Goal: Task Accomplishment & Management: Complete application form

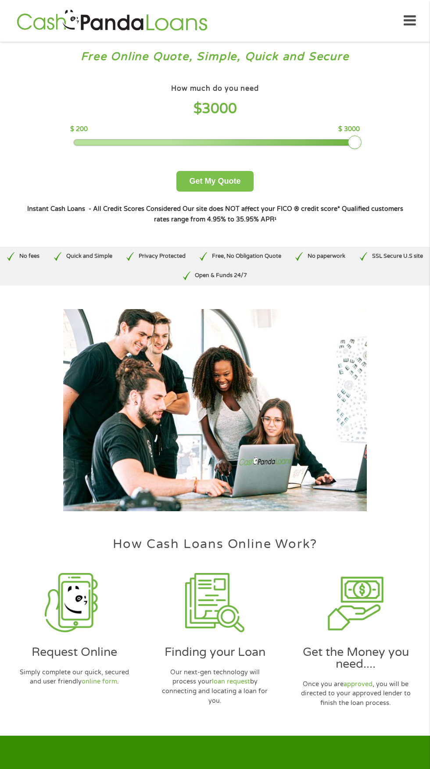
click at [227, 189] on button "Get My Quote" at bounding box center [214, 181] width 77 height 21
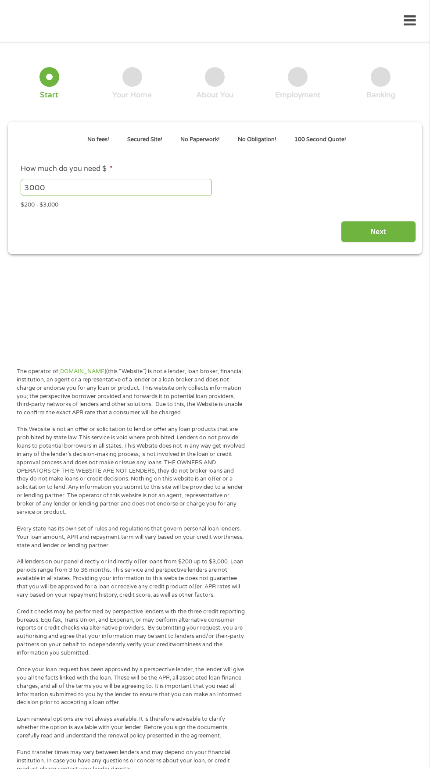
type input "EAIaIQobChMIhqvlrrbtjwMVAWpHAR0m6xgOEAAYAiADEgKorPD_BwE"
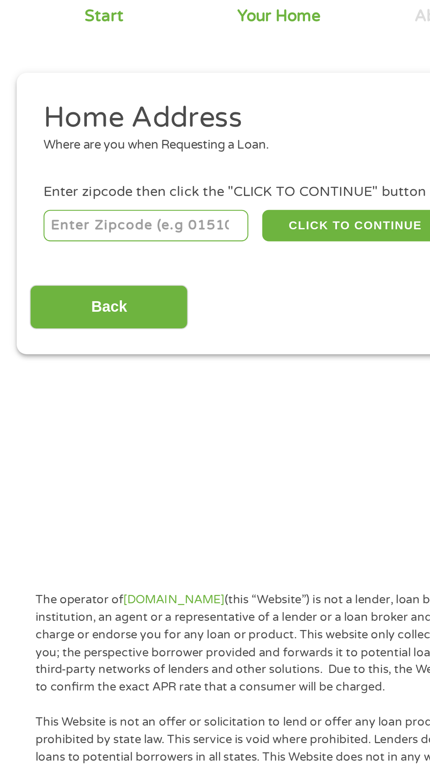
click at [57, 192] on input "number" at bounding box center [69, 194] width 97 height 15
type input "29574"
select select "[US_STATE]"
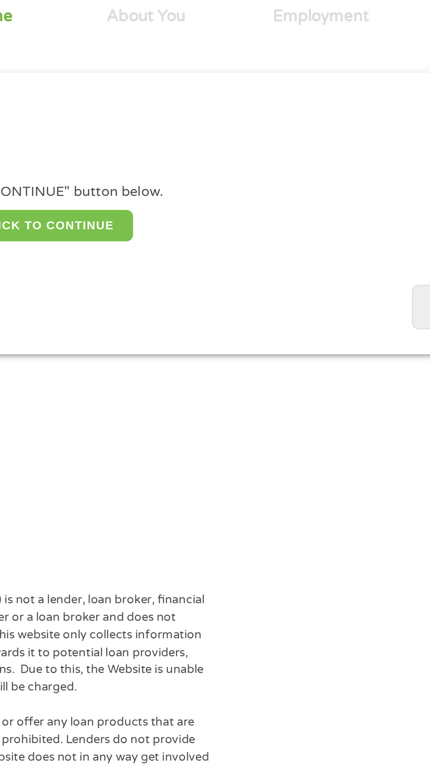
click at [196, 199] on button "CLICK TO CONTINUE" at bounding box center [166, 194] width 85 height 15
type input "29574"
type input "[PERSON_NAME]"
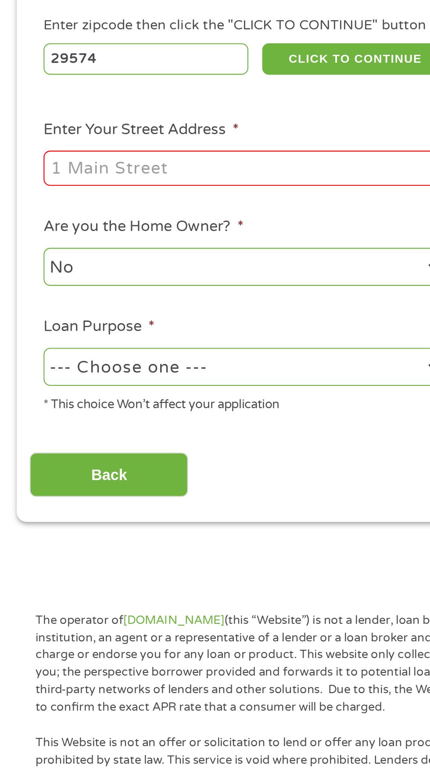
click at [55, 249] on input "Enter Your Street Address *" at bounding box center [115, 246] width 188 height 17
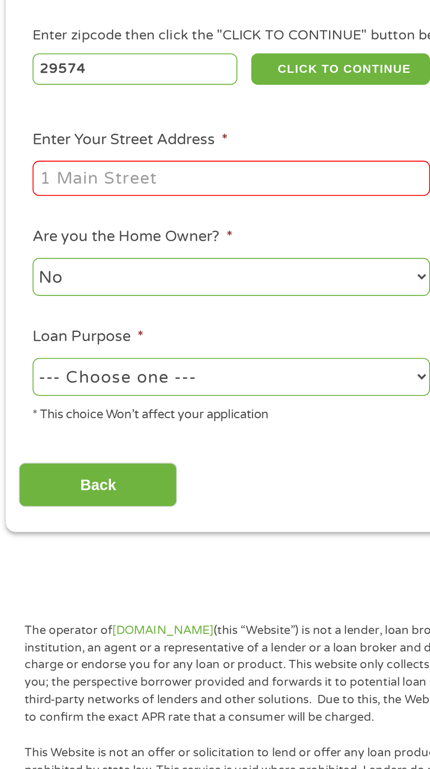
type input "[STREET_ADDRESS]"
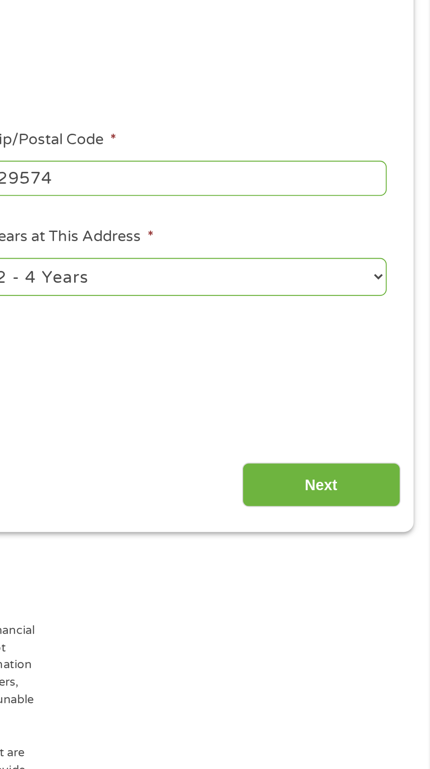
click at [405, 294] on select "1 Year or less 1 - 2 Years 2 - 4 Years Over 4 Years" at bounding box center [315, 293] width 188 height 18
select select "60months"
click at [221, 285] on select "1 Year or less 1 - 2 Years 2 - 4 Years Over 4 Years" at bounding box center [315, 293] width 188 height 18
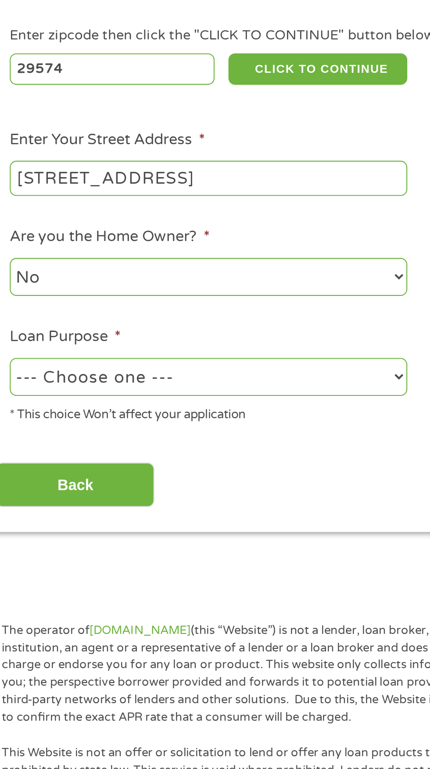
click at [203, 339] on select "--- Choose one --- Pay Bills Debt Consolidation Home Improvement Major Purchase…" at bounding box center [115, 340] width 188 height 18
select select "other"
click at [21, 332] on select "--- Choose one --- Pay Bills Debt Consolidation Home Improvement Major Purchase…" at bounding box center [115, 340] width 188 height 18
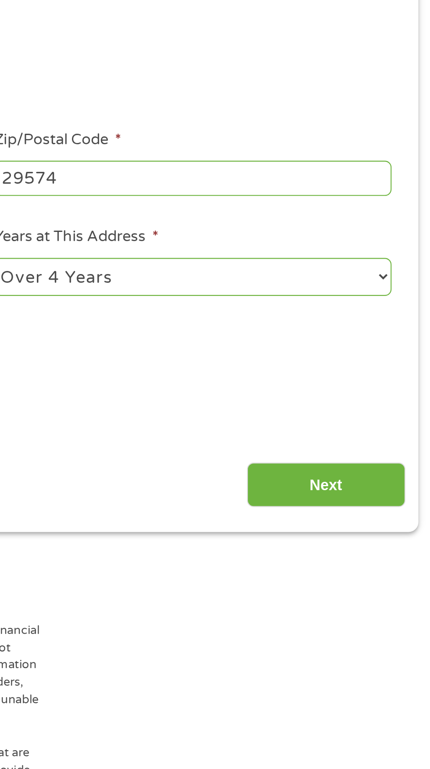
click at [388, 394] on input "Next" at bounding box center [378, 391] width 75 height 21
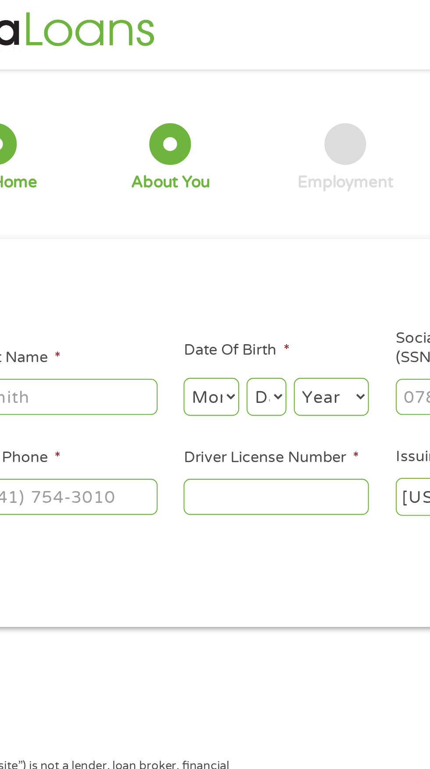
scroll to position [4, 0]
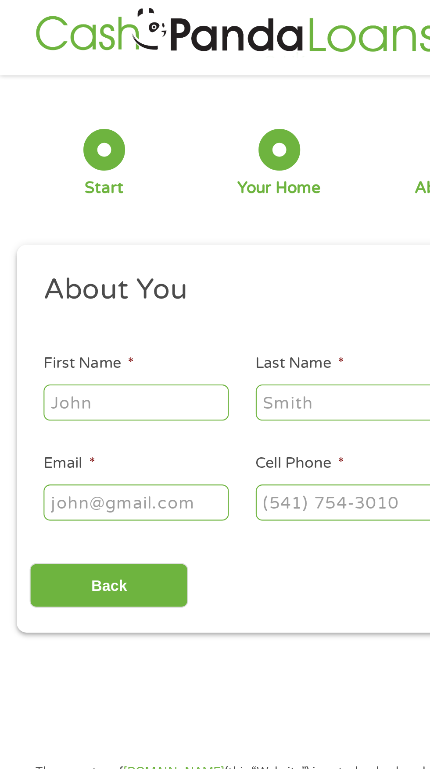
click at [54, 193] on input "First Name *" at bounding box center [65, 192] width 88 height 17
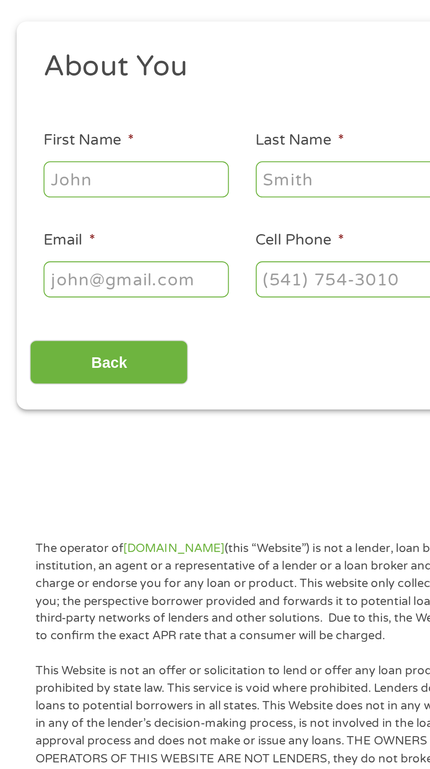
type input "[PERSON_NAME]"
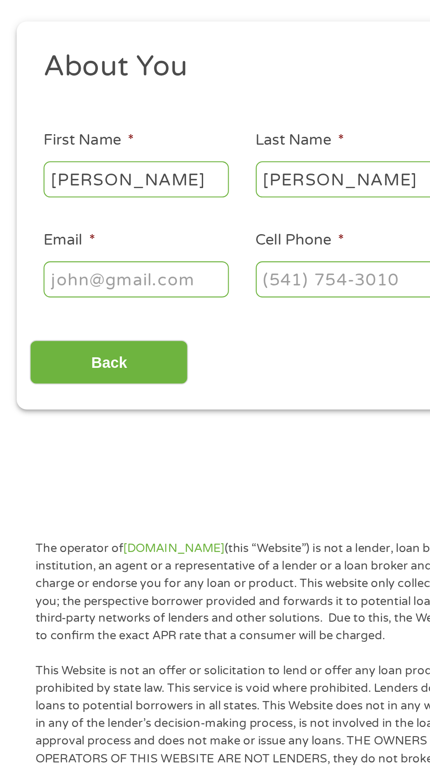
type input "[EMAIL_ADDRESS][DOMAIN_NAME]"
type input "[PHONE_NUMBER]"
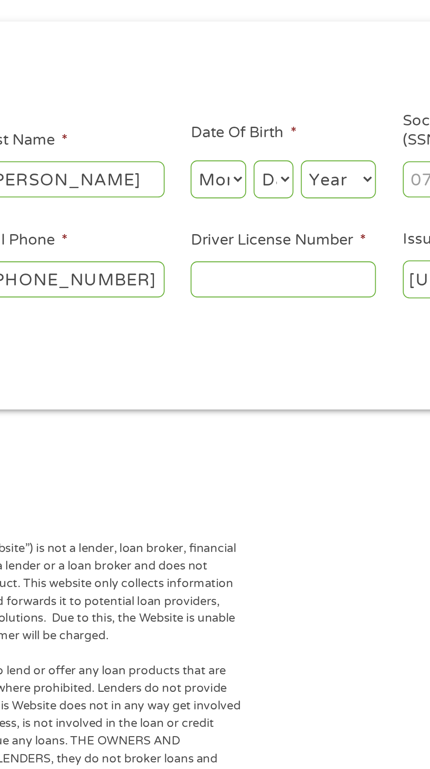
click at [237, 192] on select "Month 1 2 3 4 5 6 7 8 9 10 11 12" at bounding box center [234, 193] width 26 height 18
select select "12"
click at [221, 184] on select "Month 1 2 3 4 5 6 7 8 9 10 11 12" at bounding box center [234, 193] width 26 height 18
click at [260, 193] on select "Day 1 2 3 4 5 6 7 8 9 10 11 12 13 14 15 16 17 18 19 20 21 22 23 24 25 26 27 28 …" at bounding box center [260, 193] width 19 height 18
select select "28"
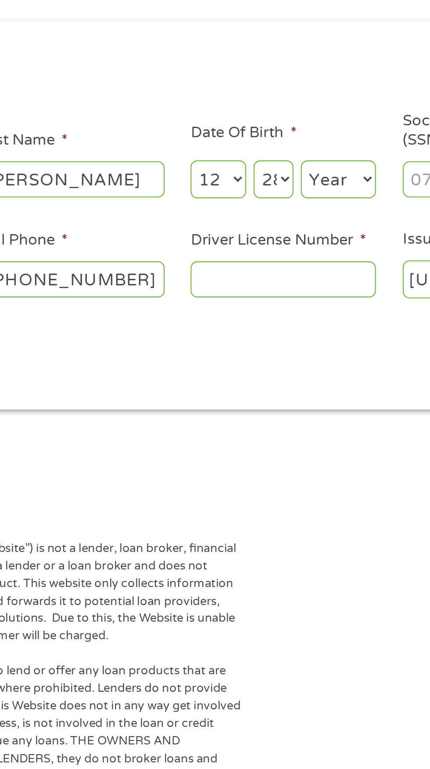
click at [251, 184] on select "Day 1 2 3 4 5 6 7 8 9 10 11 12 13 14 15 16 17 18 19 20 21 22 23 24 25 26 27 28 …" at bounding box center [260, 193] width 19 height 18
click at [287, 193] on select "Year [DATE] 2006 2005 2004 2003 2002 2001 2000 1999 1998 1997 1996 1995 1994 19…" at bounding box center [291, 193] width 36 height 18
select select "1963"
click at [273, 184] on select "Year [DATE] 2006 2005 2004 2003 2002 2001 2000 1999 1998 1997 1996 1995 1994 19…" at bounding box center [291, 193] width 36 height 18
click at [239, 242] on input "Driver License Number *" at bounding box center [265, 239] width 88 height 17
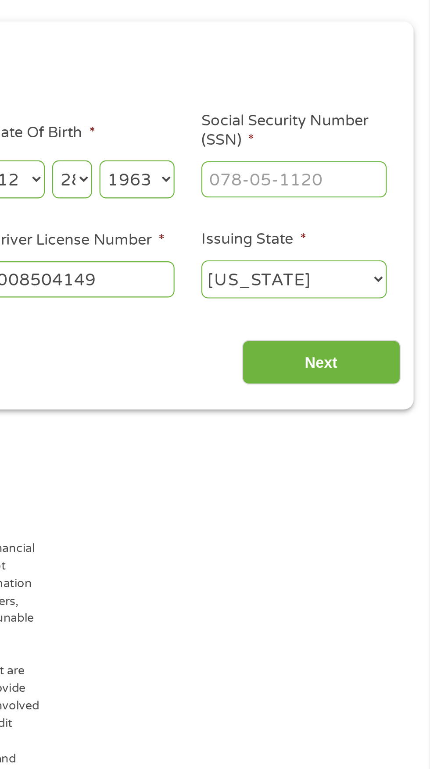
type input "008504149"
click at [344, 194] on input "Social Security Number (SSN) *" at bounding box center [365, 192] width 88 height 17
type input "052-64-9761"
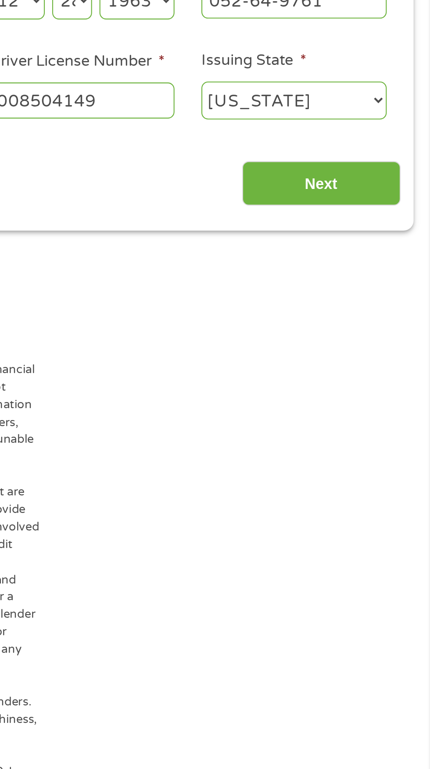
click at [384, 283] on input "Next" at bounding box center [378, 279] width 75 height 21
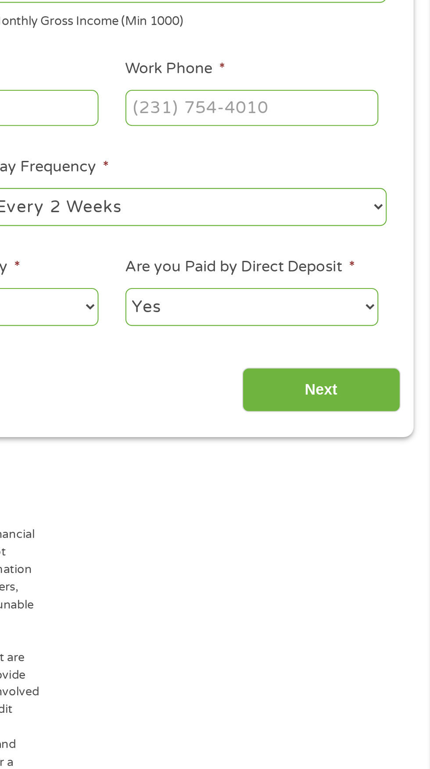
scroll to position [4, 4]
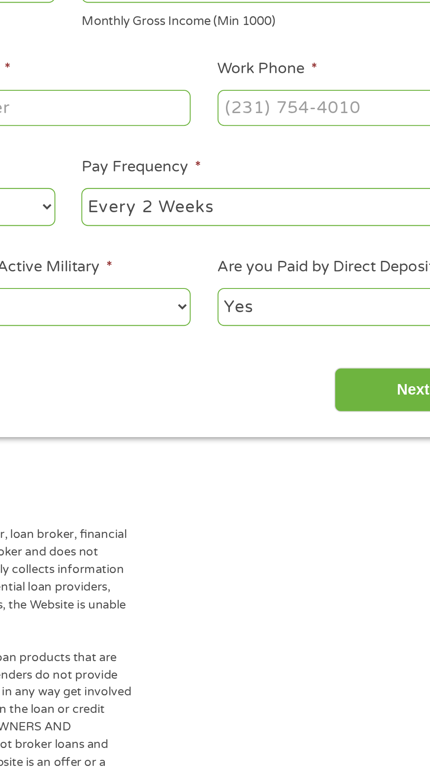
click at [370, 381] on input "Next" at bounding box center [378, 377] width 75 height 21
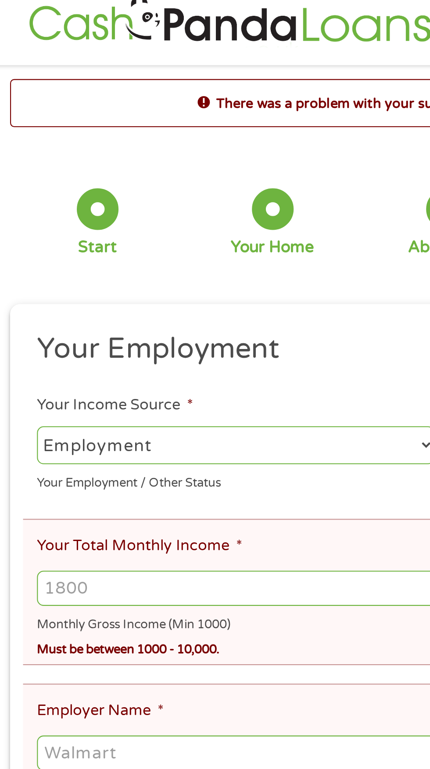
click at [54, 224] on select "--- Choose one --- Employment [DEMOGRAPHIC_DATA] Benefits" at bounding box center [115, 222] width 188 height 18
select select
click at [21, 214] on select "--- Choose one --- Employment [DEMOGRAPHIC_DATA] Benefits" at bounding box center [115, 222] width 188 height 18
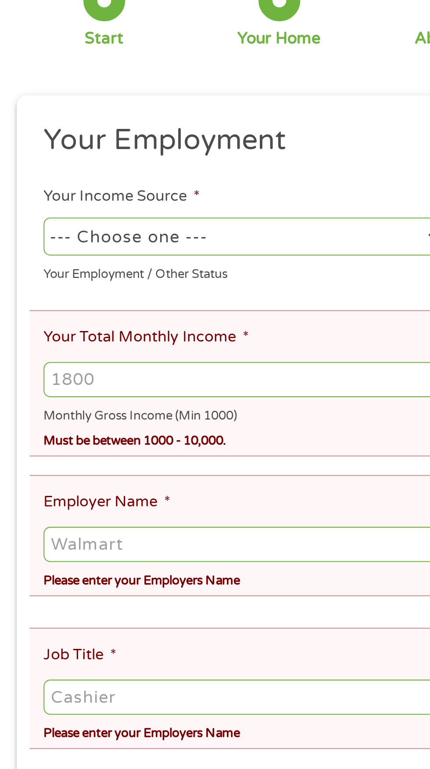
click at [96, 248] on ul "Your Employment Your Income Source * --- Choose one --- Employment [DEMOGRAPHIC…" at bounding box center [214, 439] width 401 height 545
click at [100, 244] on div "Your Employment / Other Status" at bounding box center [115, 238] width 188 height 12
click at [94, 242] on div "Your Employment / Other Status" at bounding box center [115, 238] width 188 height 12
click at [90, 241] on div "Your Employment / Other Status" at bounding box center [115, 238] width 188 height 12
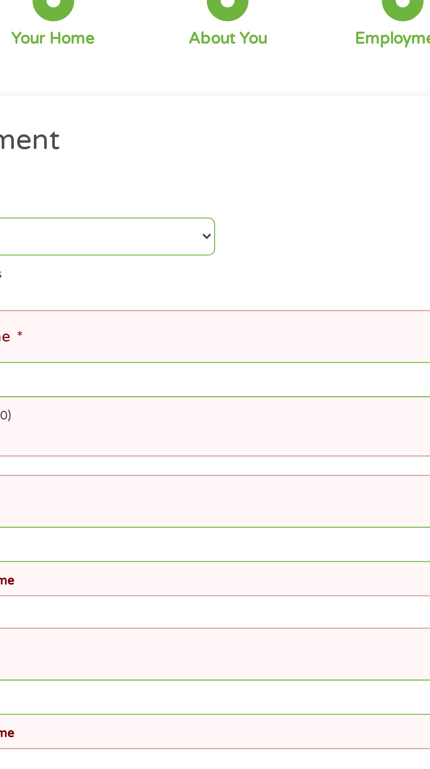
click at [207, 227] on select "--- Choose one --- Employment [DEMOGRAPHIC_DATA] Benefits" at bounding box center [115, 222] width 188 height 18
